Goal: Information Seeking & Learning: Learn about a topic

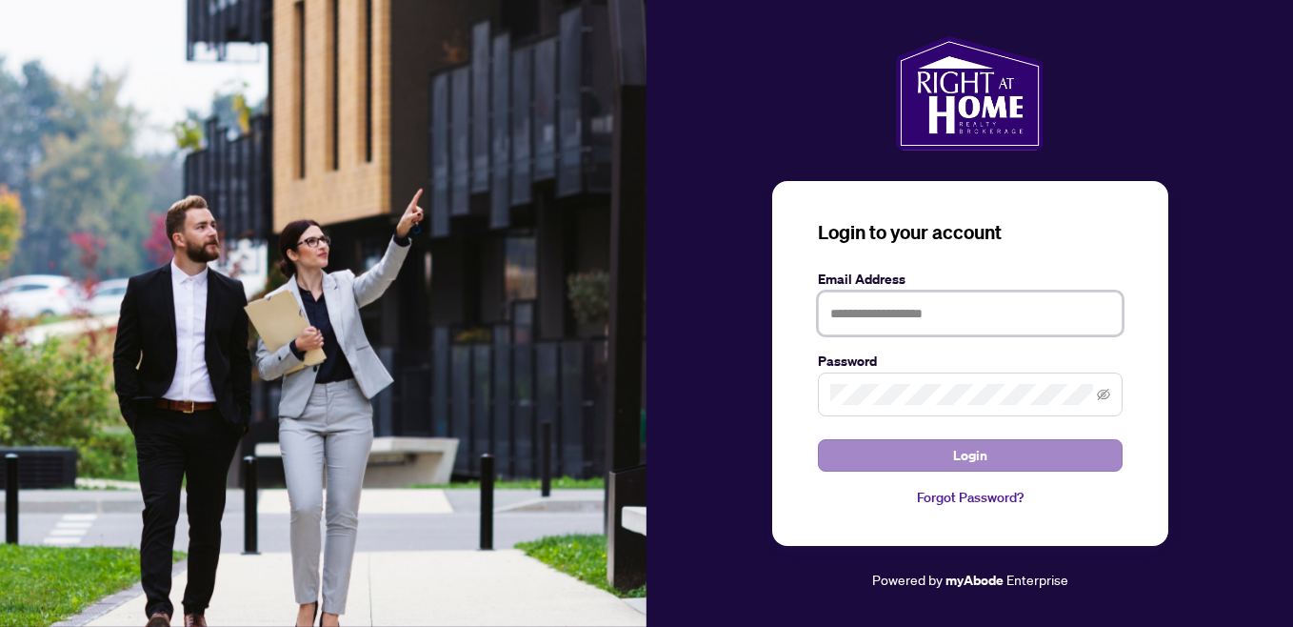
type input "**********"
click at [1015, 460] on button "Login" at bounding box center [970, 455] width 305 height 32
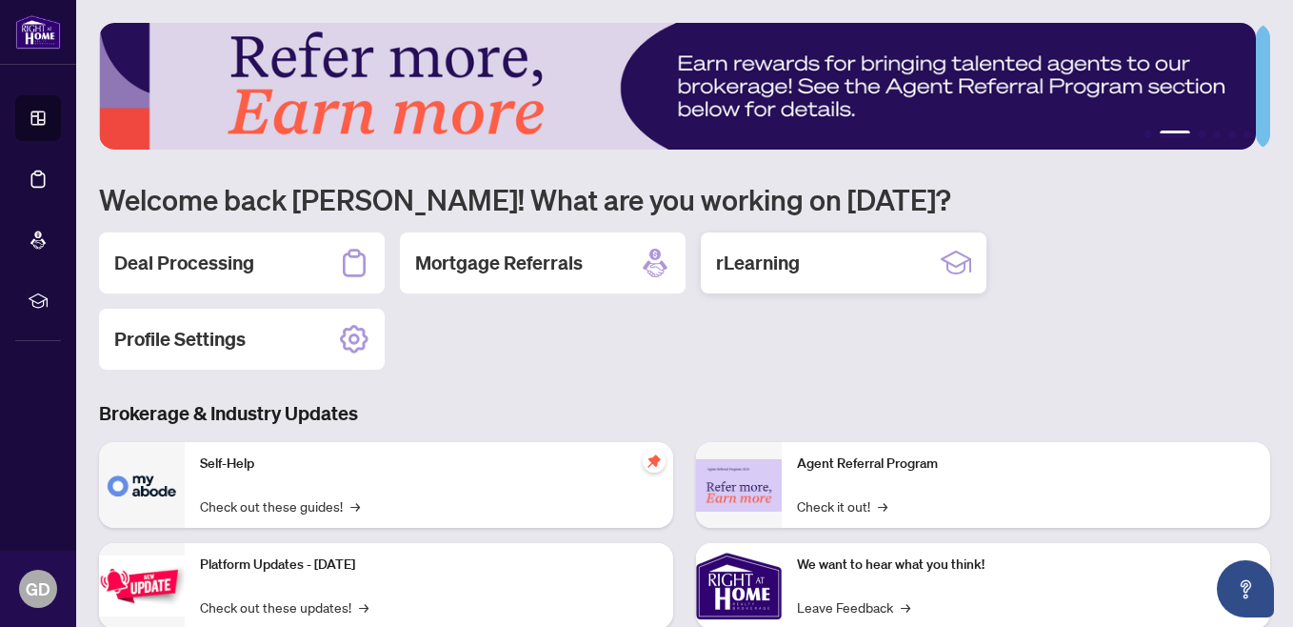
click at [949, 264] on icon at bounding box center [956, 267] width 17 height 11
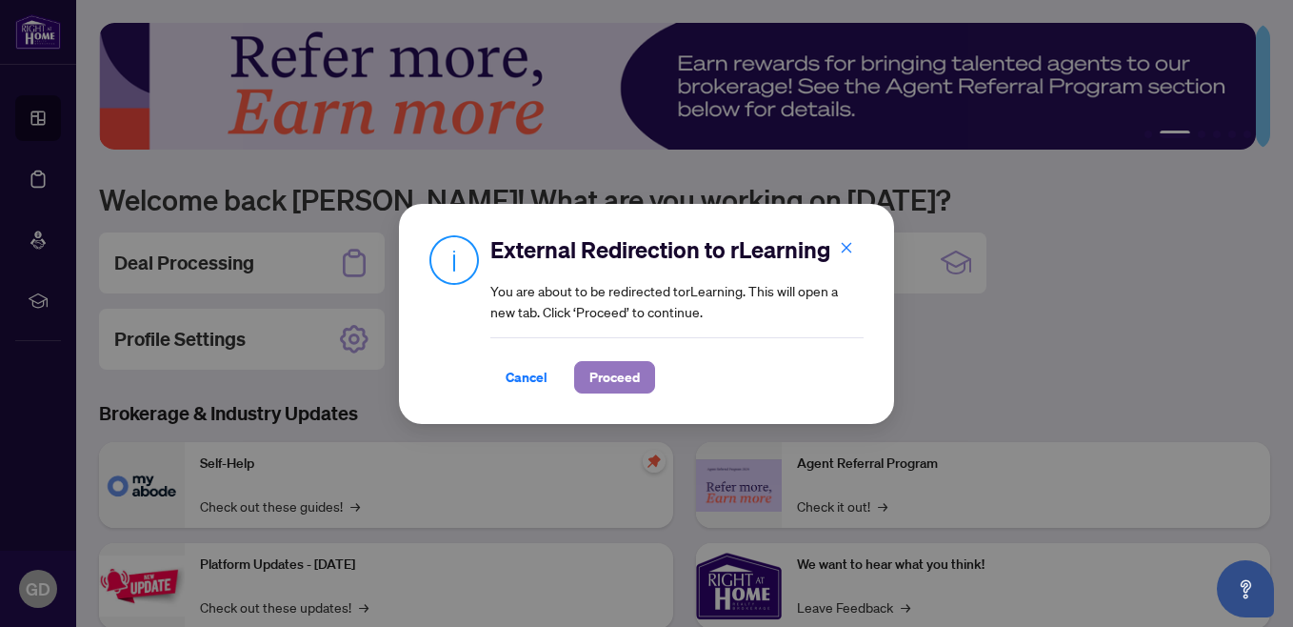
click at [614, 375] on span "Proceed" at bounding box center [615, 377] width 50 height 30
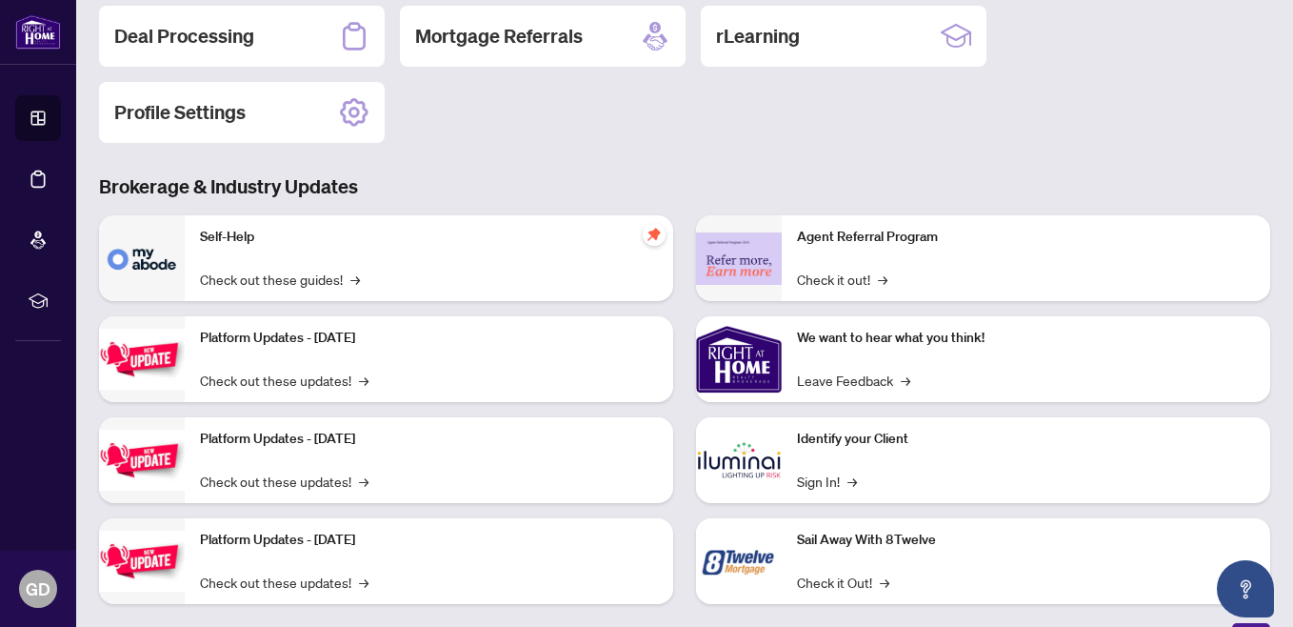
scroll to position [234, 0]
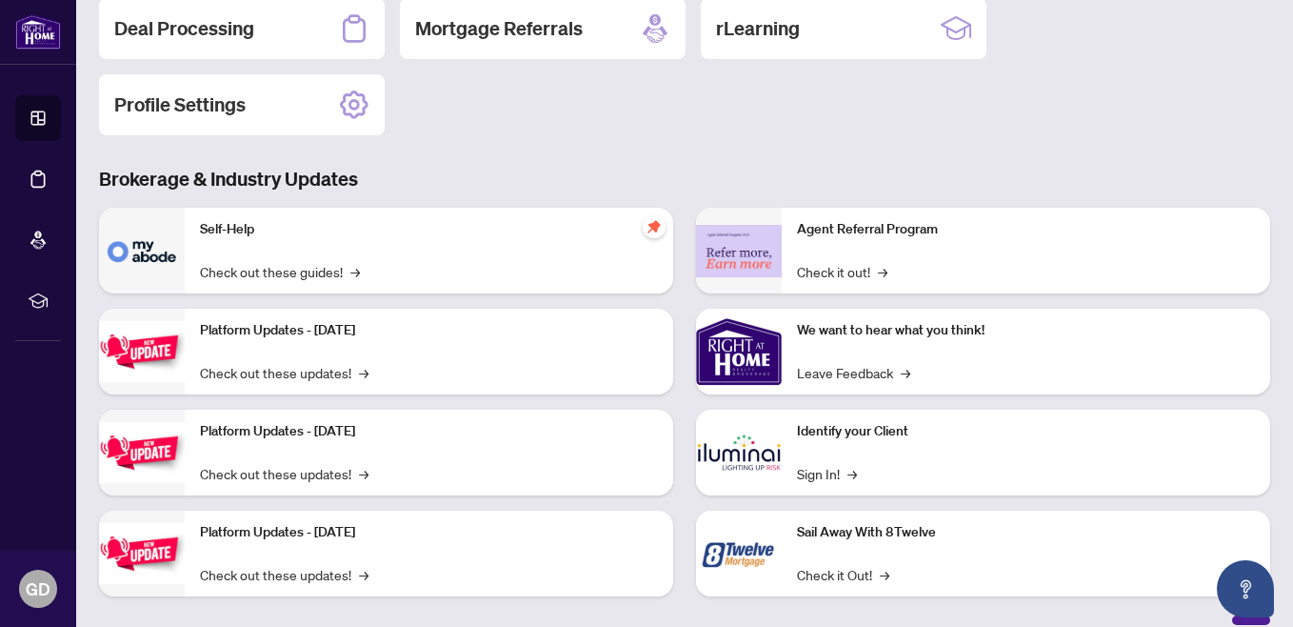
click at [231, 221] on p "Self-Help" at bounding box center [429, 229] width 458 height 21
click at [245, 274] on link "Check out these guides! →" at bounding box center [280, 271] width 160 height 21
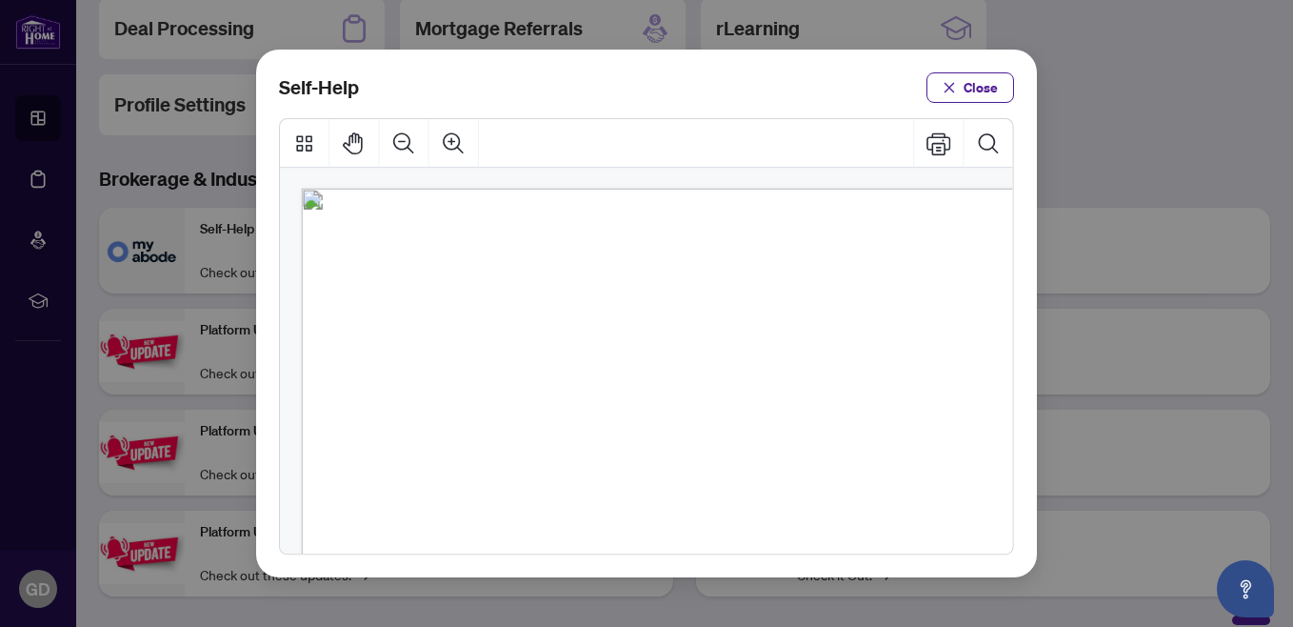
click at [683, 430] on span ")" at bounding box center [681, 439] width 4 height 19
